Goal: Share content: Share content

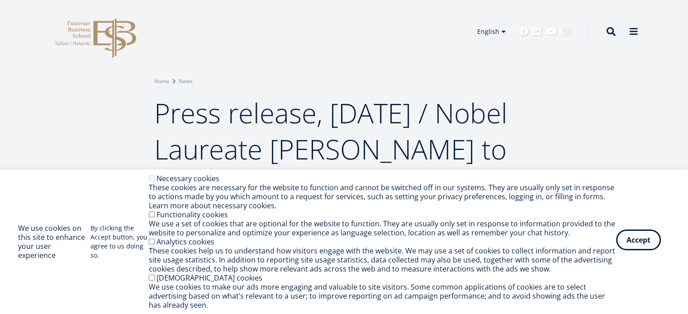
click at [641, 247] on button "Accept" at bounding box center [638, 240] width 45 height 21
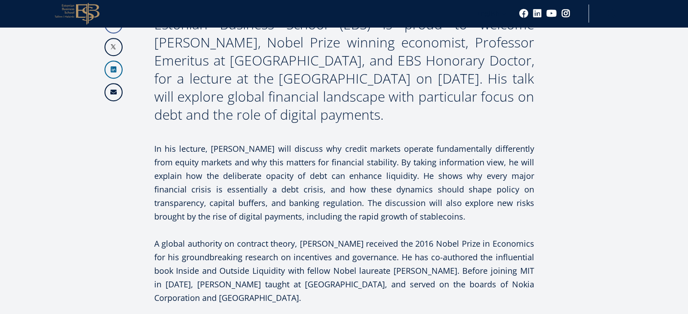
scroll to position [477, 0]
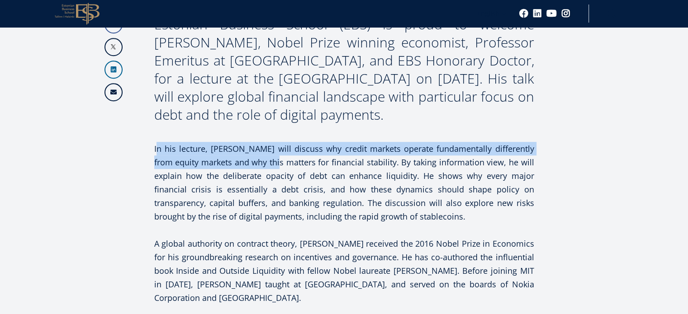
drag, startPoint x: 157, startPoint y: 146, endPoint x: 300, endPoint y: 158, distance: 143.4
click at [300, 158] on p "In his lecture, [PERSON_NAME] will discuss why credit markets operate fundament…" at bounding box center [344, 182] width 380 height 81
click at [292, 159] on p "In his lecture, [PERSON_NAME] will discuss why credit markets operate fundament…" at bounding box center [344, 182] width 380 height 81
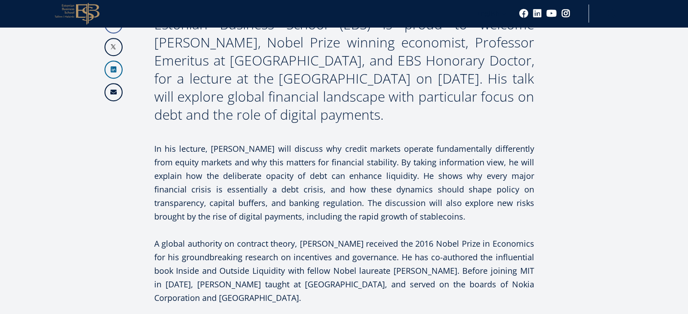
drag, startPoint x: 153, startPoint y: 147, endPoint x: 466, endPoint y: 213, distance: 320.1
copy p "In his lecture, [PERSON_NAME] will discuss why credit markets operate fundament…"
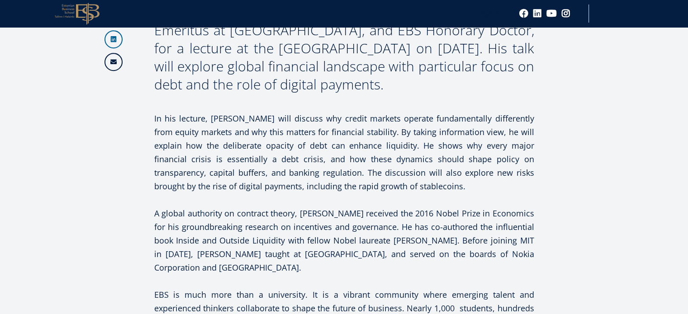
scroll to position [505, 0]
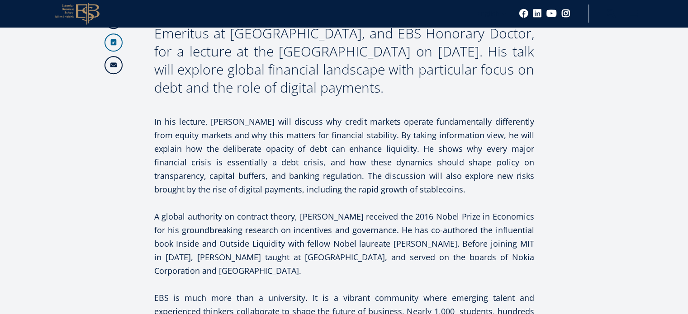
drag, startPoint x: 321, startPoint y: 195, endPoint x: 148, endPoint y: 126, distance: 186.4
copy div "In his lecture, [PERSON_NAME] will discuss why credit markets operate fundament…"
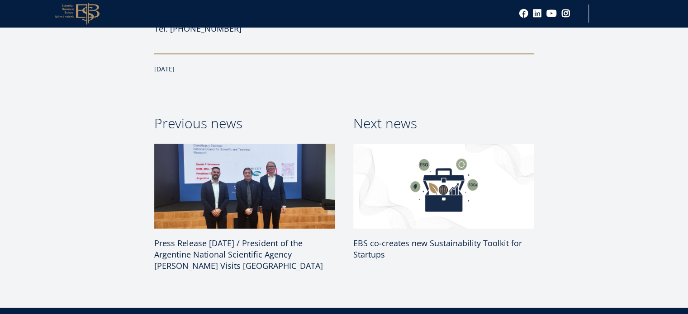
scroll to position [1076, 0]
